Goal: Information Seeking & Learning: Understand process/instructions

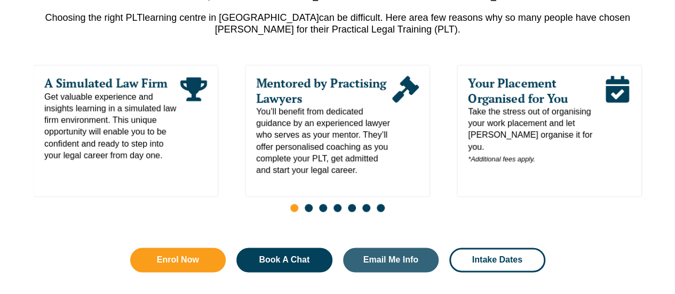
scroll to position [601, 0]
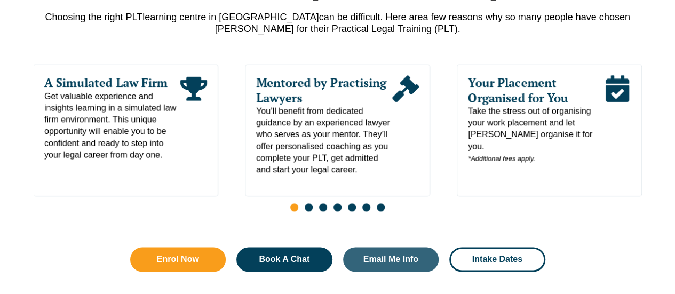
click at [305, 203] on span "Go to slide 2" at bounding box center [309, 207] width 8 height 8
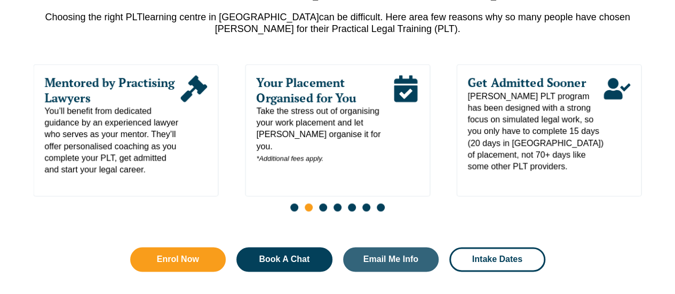
click at [323, 203] on span "Go to slide 3" at bounding box center [323, 207] width 8 height 8
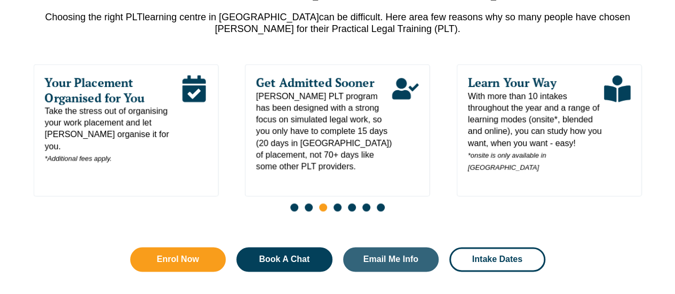
click at [338, 203] on span "Go to slide 4" at bounding box center [337, 207] width 8 height 8
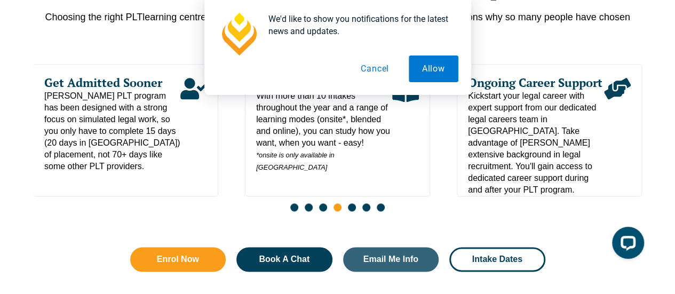
scroll to position [0, 0]
click at [352, 203] on span "Go to slide 5" at bounding box center [352, 207] width 8 height 8
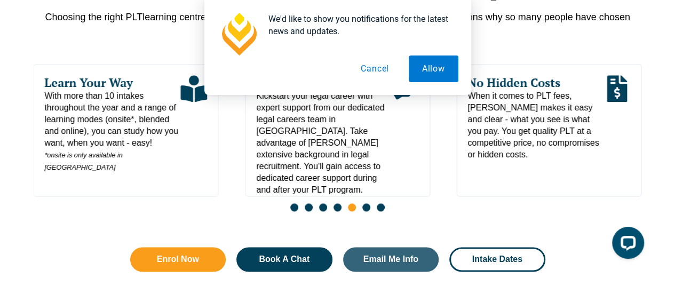
click at [376, 74] on button "Cancel" at bounding box center [374, 68] width 55 height 27
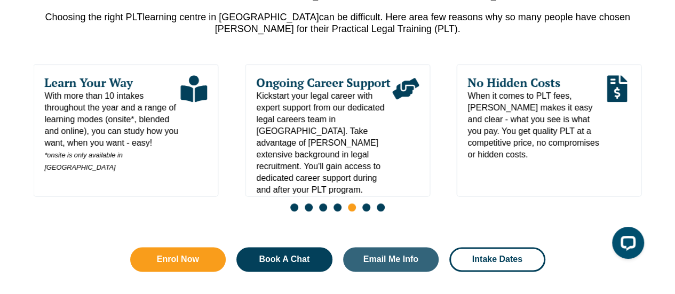
click at [370, 202] on div "Slides" at bounding box center [338, 208] width 608 height 12
click at [369, 203] on span "Go to slide 6" at bounding box center [366, 207] width 8 height 8
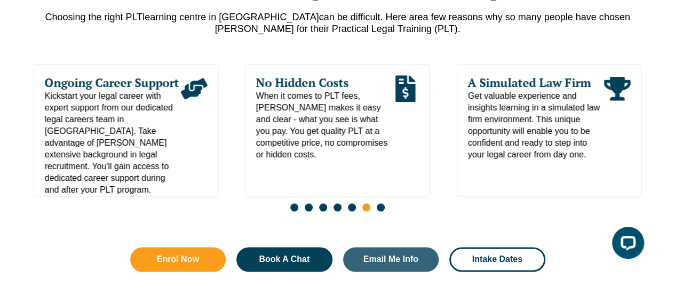
click at [377, 203] on span "Go to slide 7" at bounding box center [381, 207] width 8 height 8
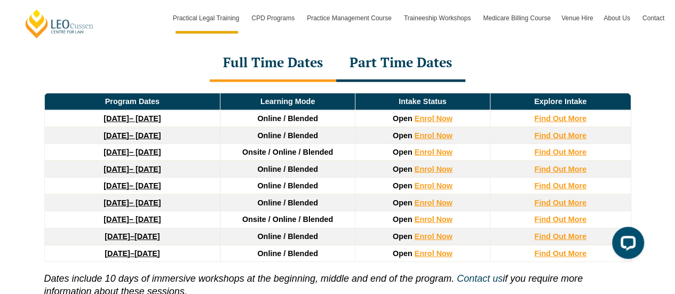
scroll to position [1478, 0]
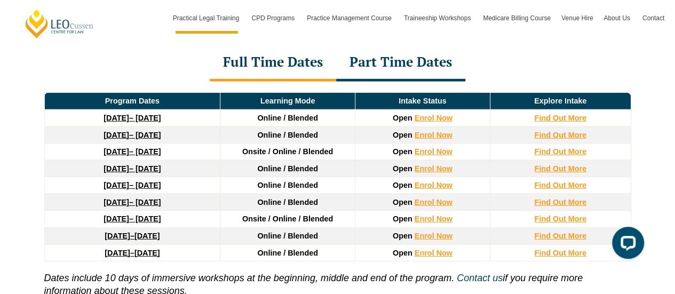
click at [161, 131] on link "8 December 2025 – 8 May 2026" at bounding box center [131, 135] width 57 height 9
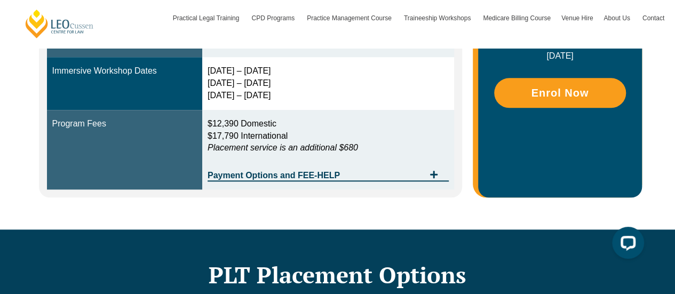
scroll to position [426, 0]
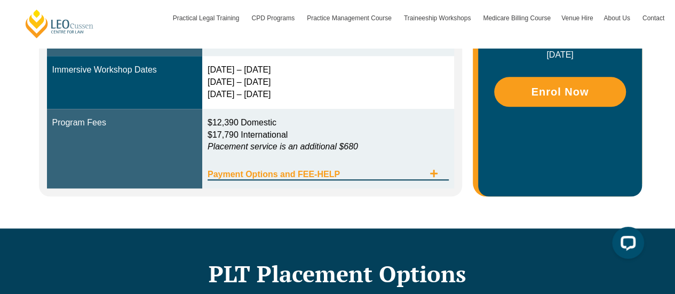
click at [323, 170] on span "Payment Options and FEE-HELP" at bounding box center [316, 174] width 217 height 9
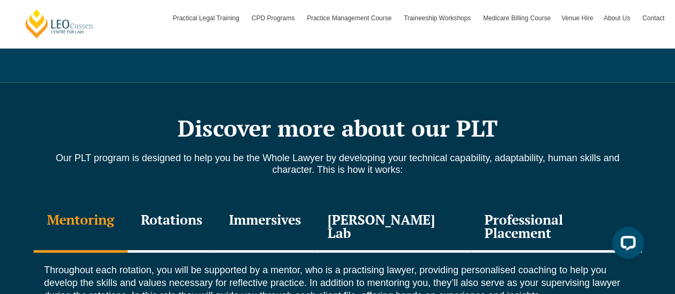
scroll to position [1387, 0]
